Goal: Information Seeking & Learning: Find specific fact

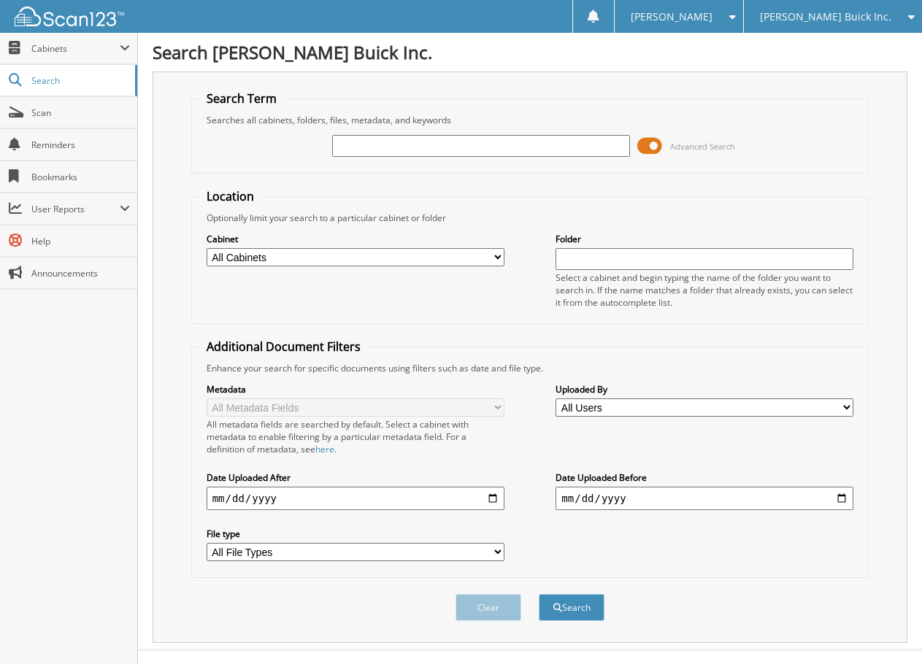
click at [450, 153] on input "text" at bounding box center [481, 146] width 298 height 22
type input "233744"
click at [539, 594] on button "Search" at bounding box center [572, 607] width 66 height 27
click at [332, 144] on input "233744" at bounding box center [481, 146] width 298 height 22
type input "gj233744"
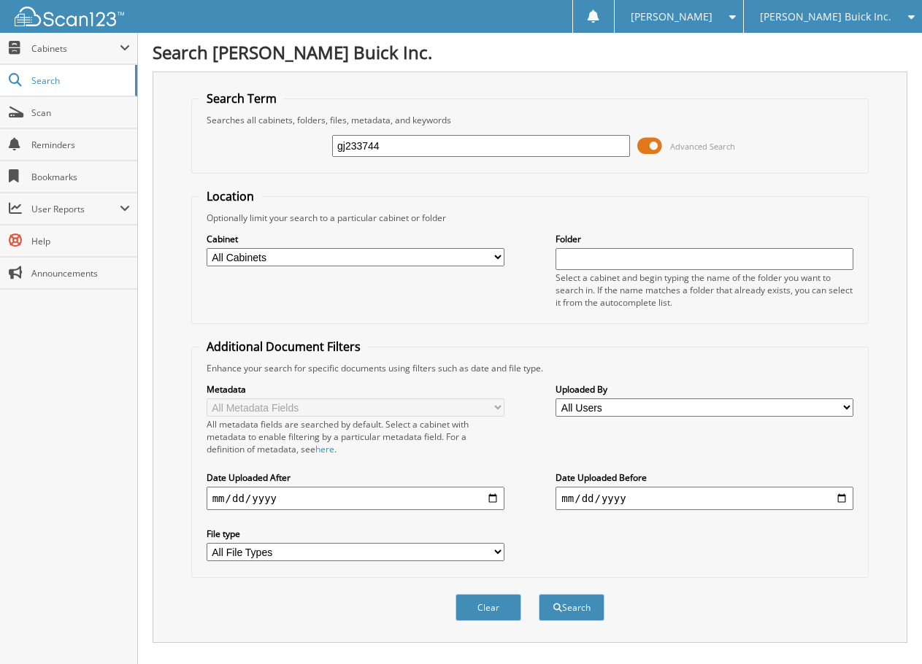
click at [539, 594] on button "Search" at bounding box center [572, 607] width 66 height 27
click at [600, 148] on input "gj233744" at bounding box center [481, 146] width 298 height 22
type input "[PERSON_NAME]"
click at [539, 594] on button "Search" at bounding box center [572, 607] width 66 height 27
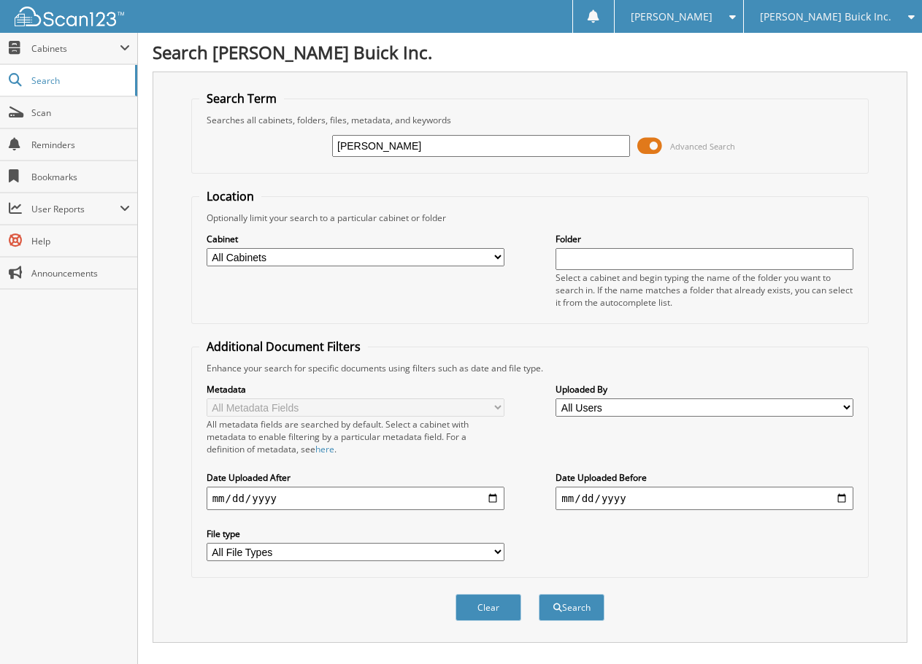
click at [431, 149] on input "[PERSON_NAME]" at bounding box center [481, 146] width 298 height 22
type input "hu195954"
click at [539, 594] on button "Search" at bounding box center [572, 607] width 66 height 27
